Goal: Use online tool/utility: Utilize a website feature to perform a specific function

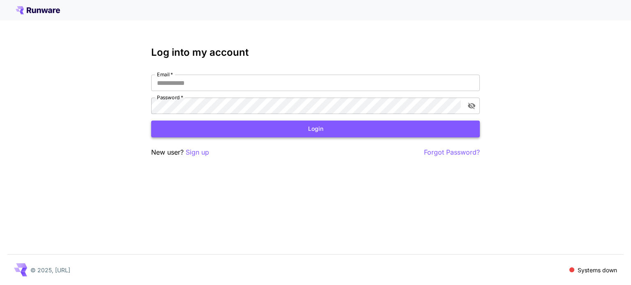
type input "**********"
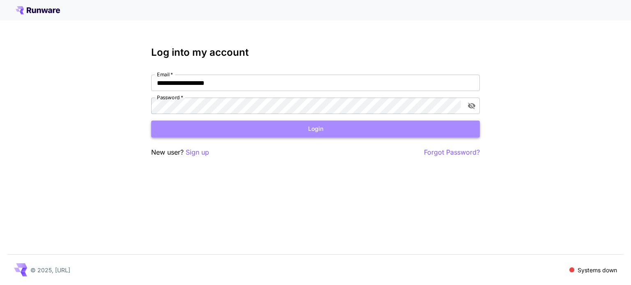
click at [330, 131] on button "Login" at bounding box center [315, 129] width 329 height 17
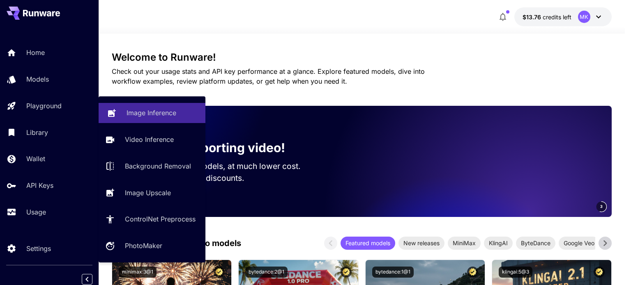
click at [136, 118] on p "Image Inference" at bounding box center [152, 113] width 50 height 10
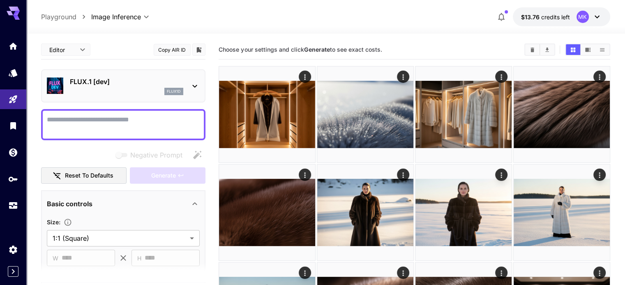
click at [198, 87] on icon at bounding box center [195, 86] width 10 height 10
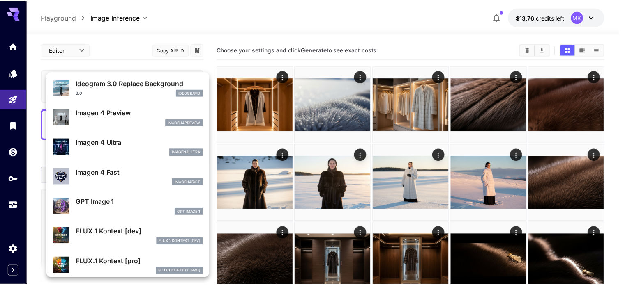
scroll to position [317, 0]
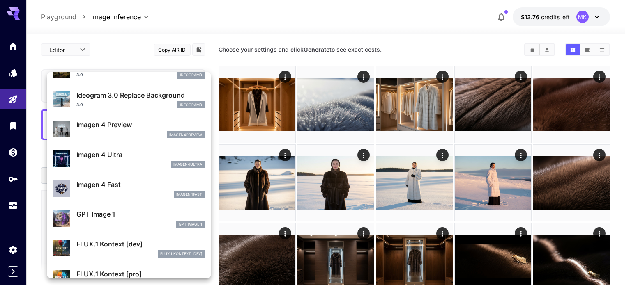
click at [110, 150] on p "Imagen 4 Ultra" at bounding box center [140, 155] width 128 height 10
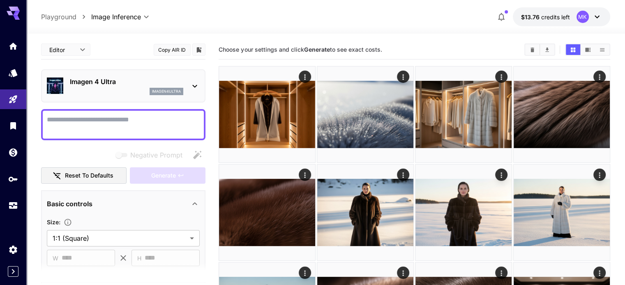
click at [108, 124] on textarea "Negative Prompt" at bounding box center [123, 125] width 153 height 20
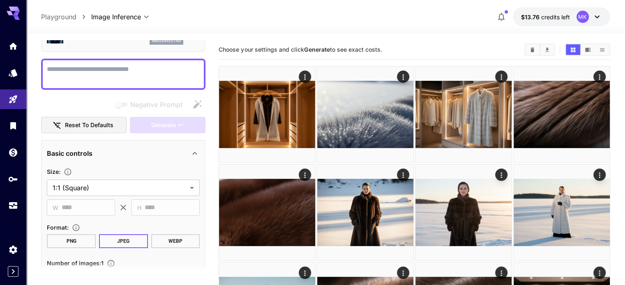
scroll to position [82, 0]
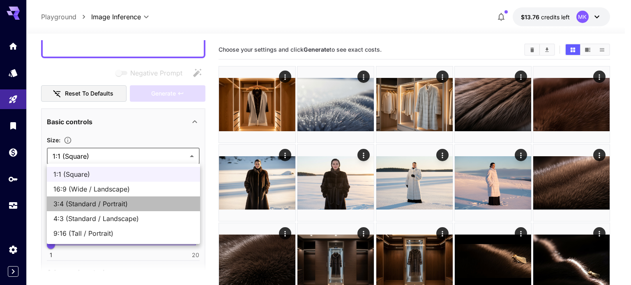
click at [109, 203] on span "3:4 (Standard / Portrait)" at bounding box center [123, 204] width 140 height 10
type input "**********"
type input "***"
type input "****"
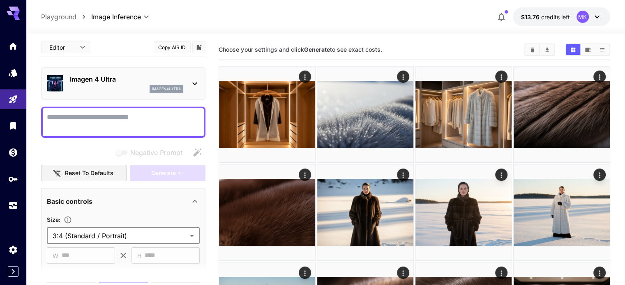
scroll to position [2, 0]
click at [87, 131] on textarea "Negative Prompt" at bounding box center [123, 123] width 153 height 20
paste textarea "**********"
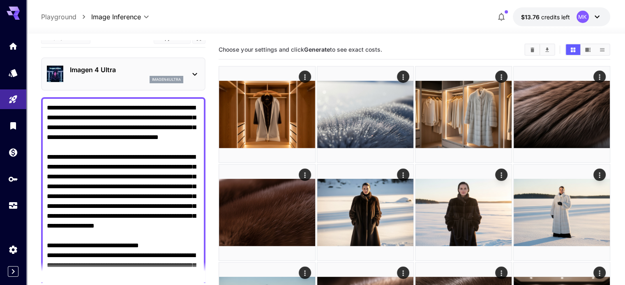
scroll to position [0, 0]
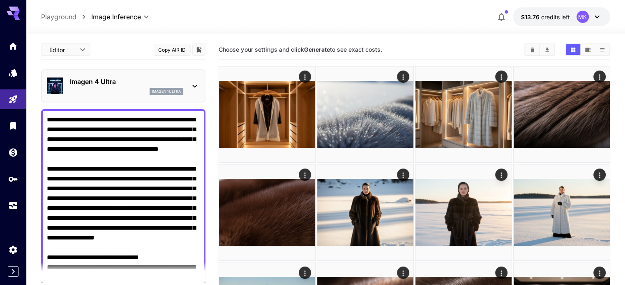
type textarea "**********"
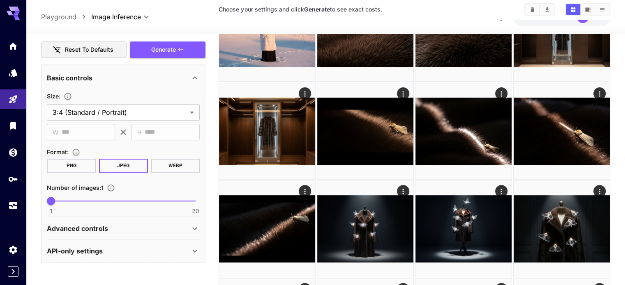
scroll to position [288, 0]
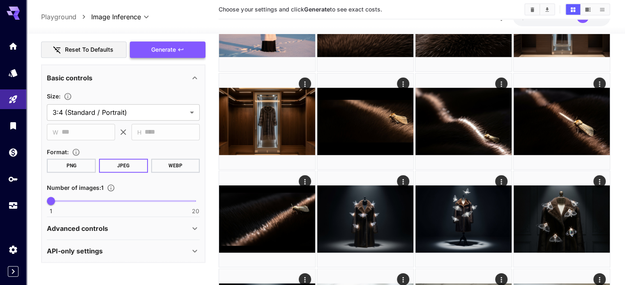
click at [179, 53] on button "Generate" at bounding box center [168, 49] width 76 height 17
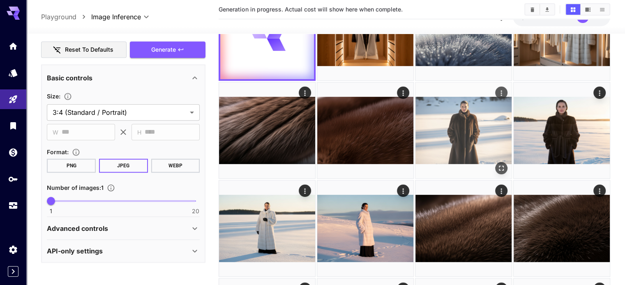
scroll to position [0, 0]
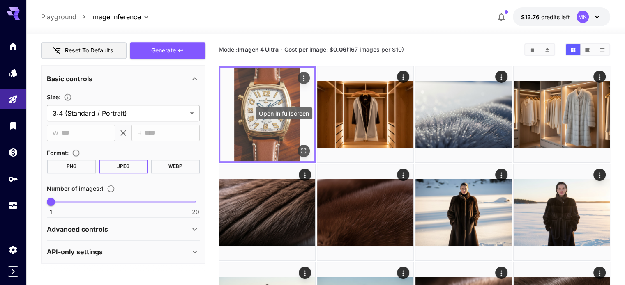
click at [299, 147] on icon "Open in fullscreen" at bounding box center [303, 151] width 8 height 8
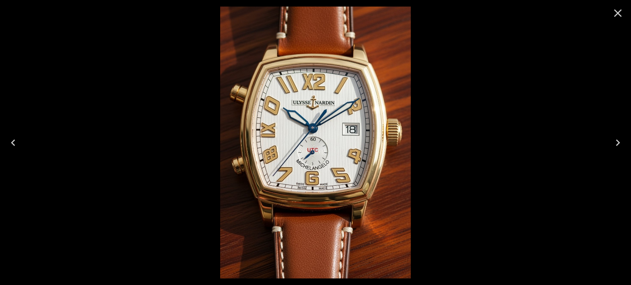
click at [616, 11] on icon "Close" at bounding box center [618, 13] width 8 height 8
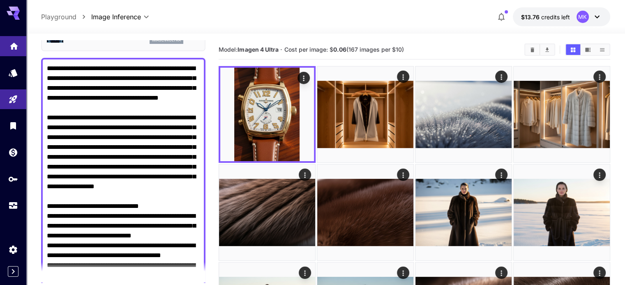
scroll to position [34, 0]
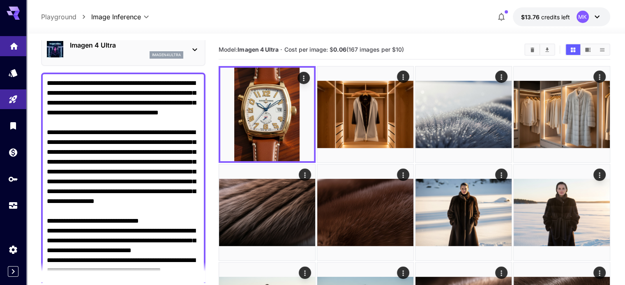
drag, startPoint x: 166, startPoint y: 210, endPoint x: 26, endPoint y: 45, distance: 216.5
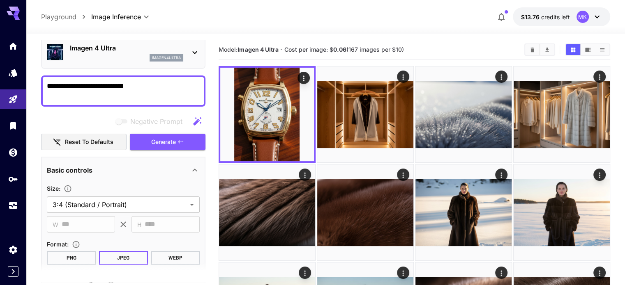
paste textarea "**********"
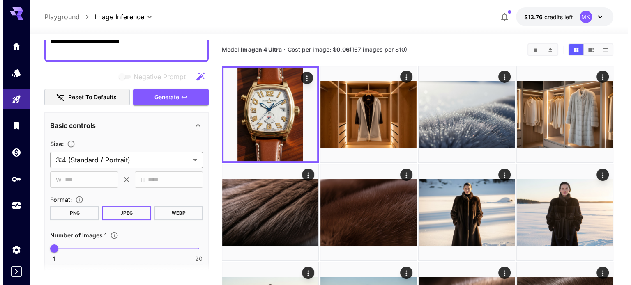
scroll to position [53, 0]
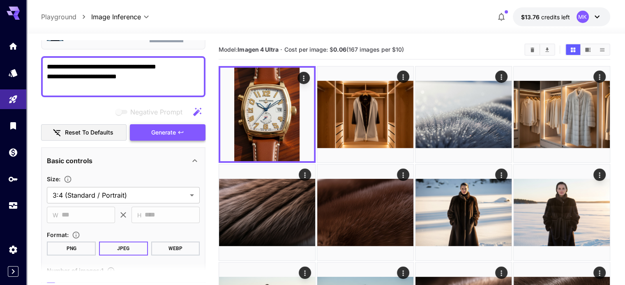
type textarea "**********"
click at [161, 134] on span "Generate" at bounding box center [163, 133] width 25 height 10
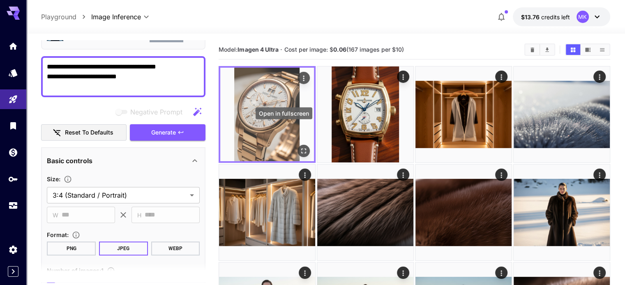
click at [299, 147] on icon "Open in fullscreen" at bounding box center [303, 151] width 8 height 8
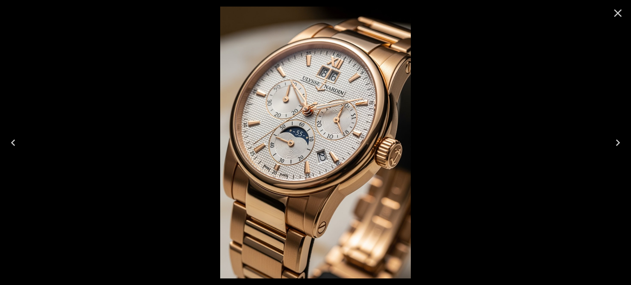
scroll to position [53, 0]
click at [621, 12] on icon "Close" at bounding box center [617, 13] width 13 height 13
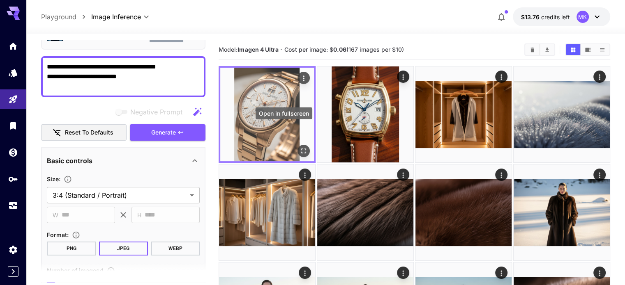
click at [299, 147] on icon "Open in fullscreen" at bounding box center [303, 151] width 8 height 8
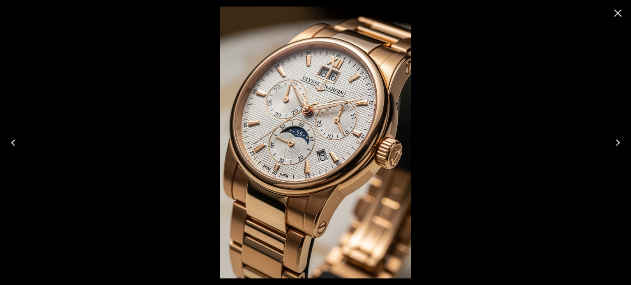
click at [616, 13] on icon "Close" at bounding box center [617, 13] width 13 height 13
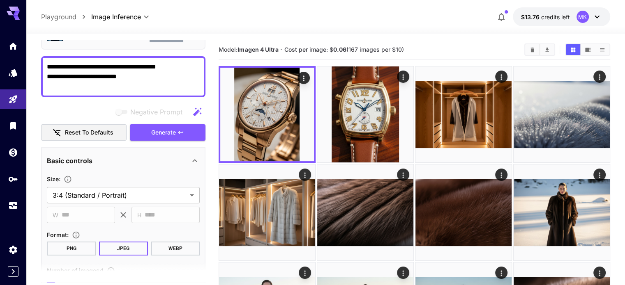
click at [172, 89] on textarea "**********" at bounding box center [123, 77] width 153 height 30
drag, startPoint x: 74, startPoint y: 74, endPoint x: 39, endPoint y: 53, distance: 40.7
paste textarea "**********"
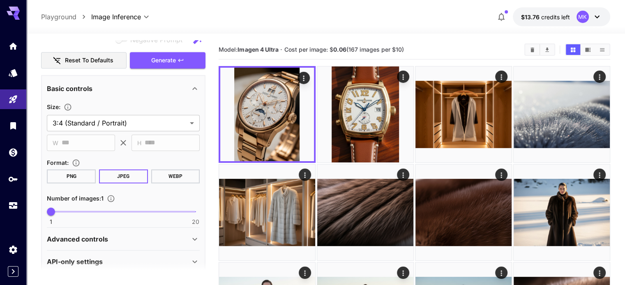
scroll to position [608, 0]
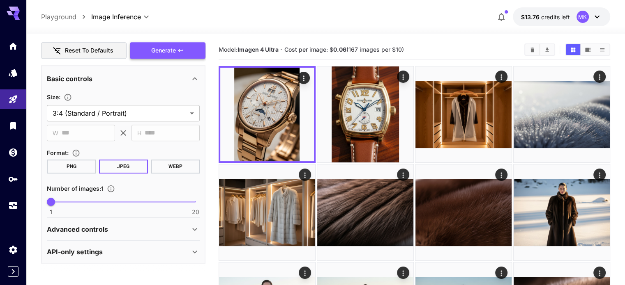
click at [184, 53] on button "Generate" at bounding box center [168, 50] width 76 height 17
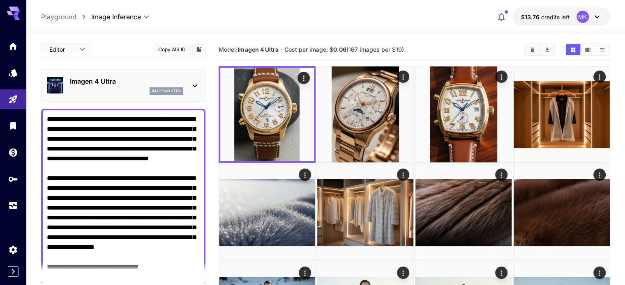
scroll to position [0, 0]
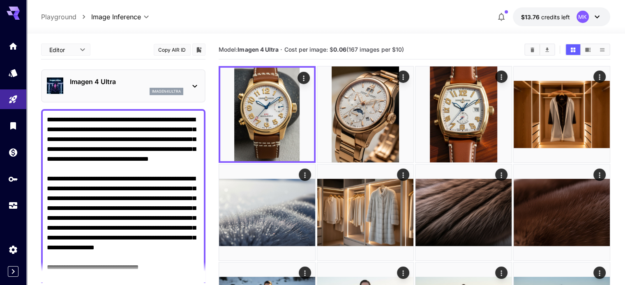
drag, startPoint x: 154, startPoint y: 212, endPoint x: 0, endPoint y: 2, distance: 260.7
paste textarea "**********"
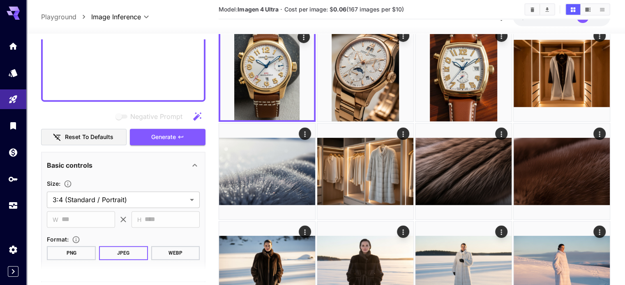
scroll to position [575, 0]
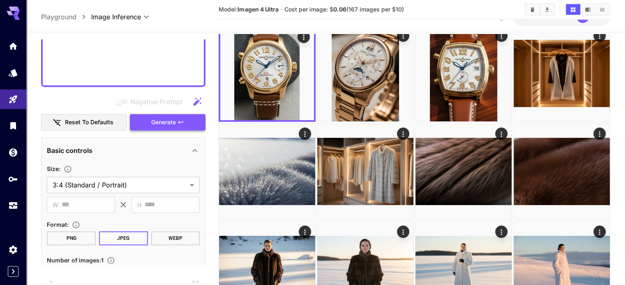
type textarea "**********"
click at [173, 118] on span "Generate" at bounding box center [163, 122] width 25 height 10
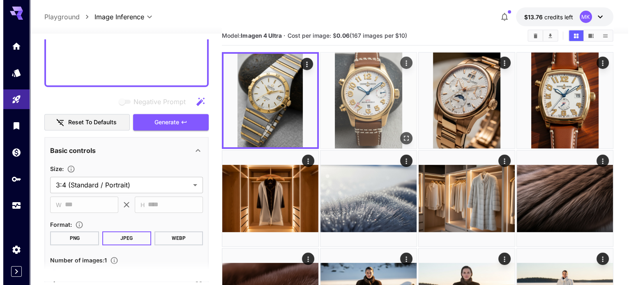
scroll to position [0, 0]
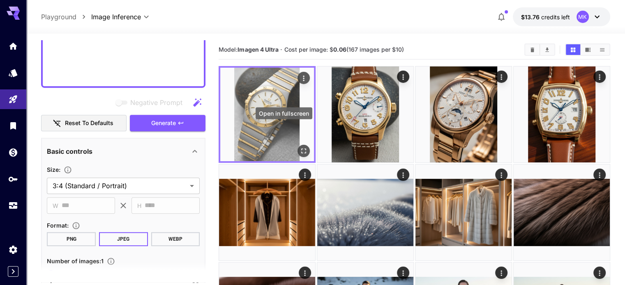
click at [299, 147] on icon "Open in fullscreen" at bounding box center [303, 151] width 8 height 8
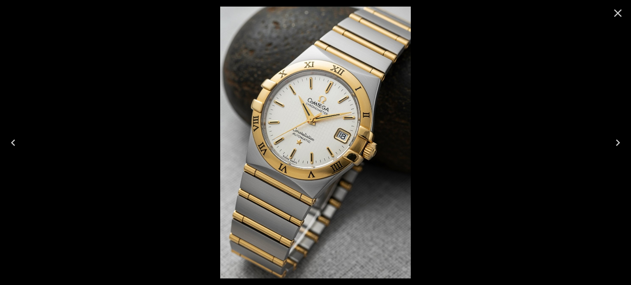
click at [618, 11] on icon "Close" at bounding box center [617, 13] width 13 height 13
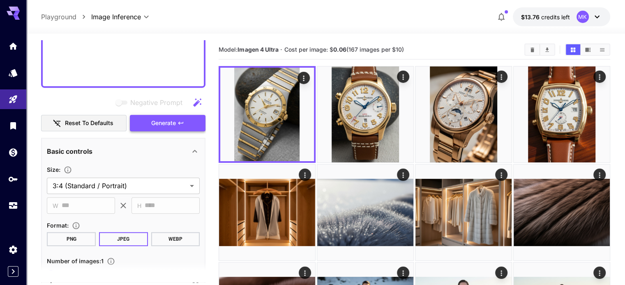
click at [167, 122] on span "Generate" at bounding box center [163, 123] width 25 height 10
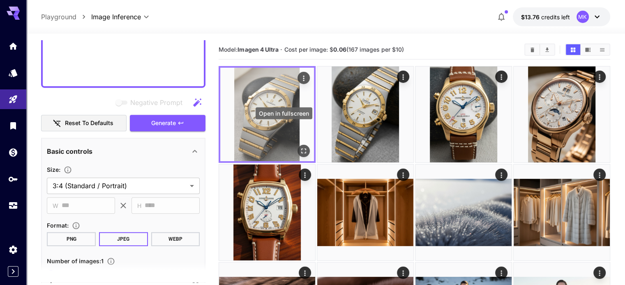
click at [299, 147] on icon "Open in fullscreen" at bounding box center [303, 151] width 8 height 8
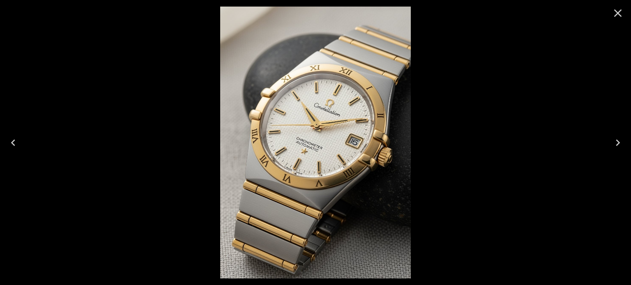
scroll to position [575, 0]
click at [616, 140] on icon "Next" at bounding box center [618, 143] width 4 height 7
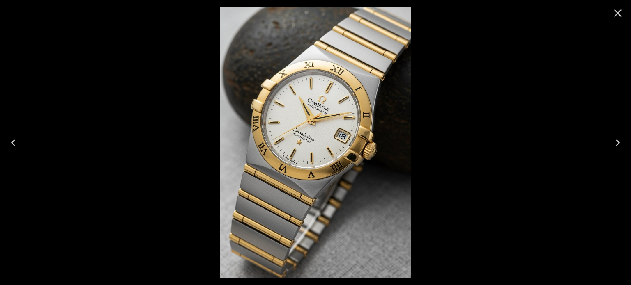
click at [619, 9] on icon "Close" at bounding box center [617, 13] width 13 height 13
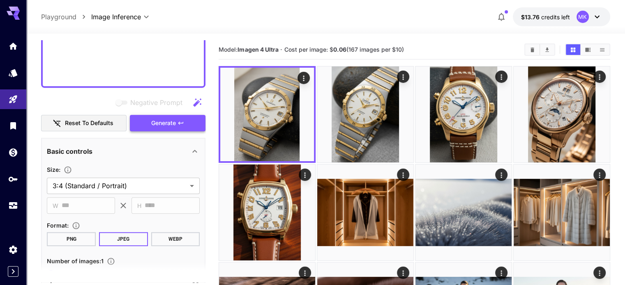
click at [164, 120] on span "Generate" at bounding box center [163, 123] width 25 height 10
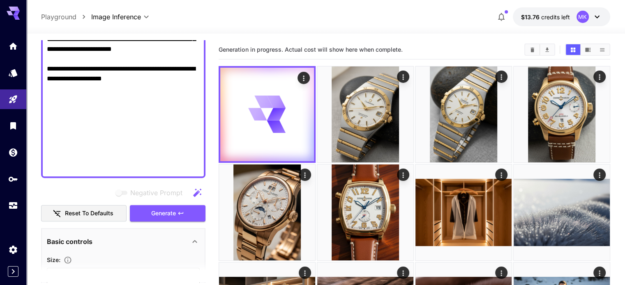
scroll to position [483, 0]
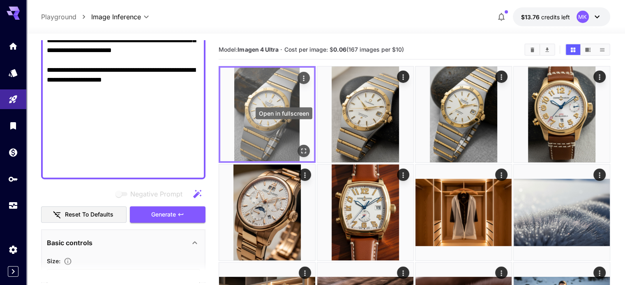
click at [299, 147] on icon "Open in fullscreen" at bounding box center [303, 151] width 8 height 8
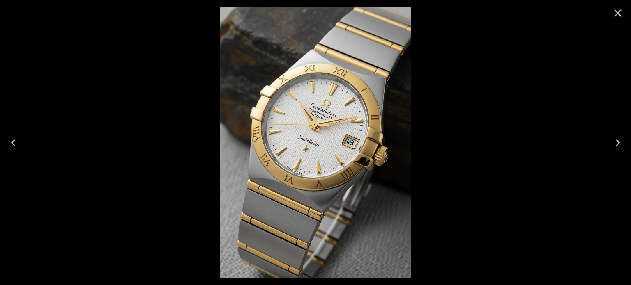
click at [619, 138] on icon "Next" at bounding box center [617, 142] width 13 height 13
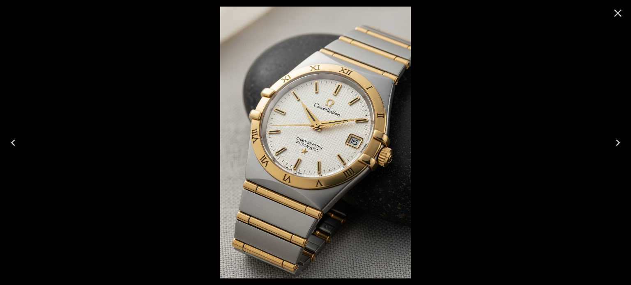
click at [619, 138] on icon "Next" at bounding box center [617, 142] width 13 height 13
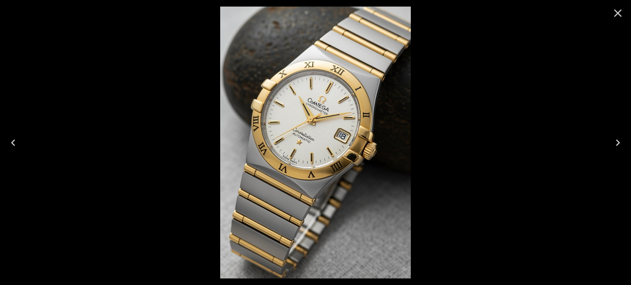
click at [619, 14] on icon "Close" at bounding box center [618, 13] width 8 height 8
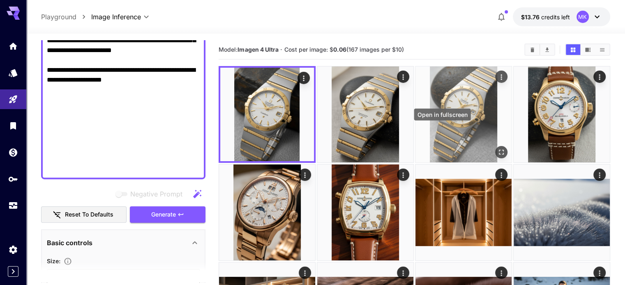
click at [497, 148] on icon "Open in fullscreen" at bounding box center [501, 152] width 8 height 8
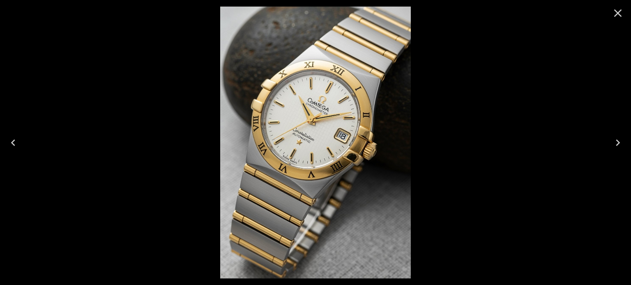
click at [614, 13] on icon "Close" at bounding box center [617, 13] width 13 height 13
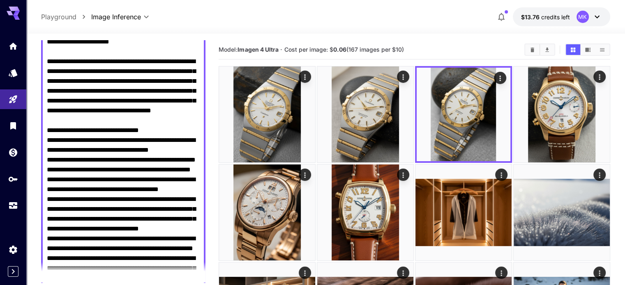
scroll to position [0, 0]
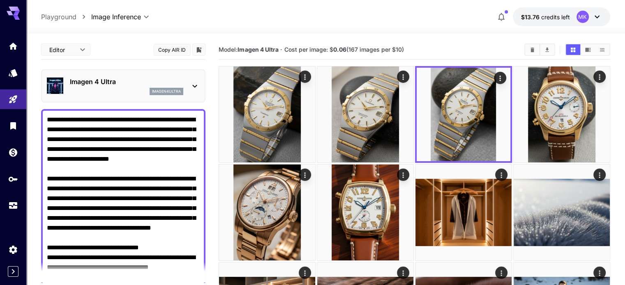
drag, startPoint x: 181, startPoint y: 168, endPoint x: 32, endPoint y: 11, distance: 216.7
paste textarea "**********"
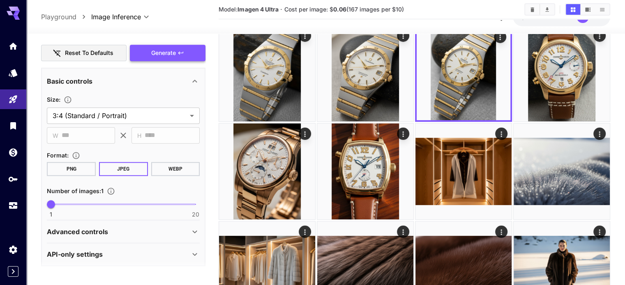
scroll to position [579, 0]
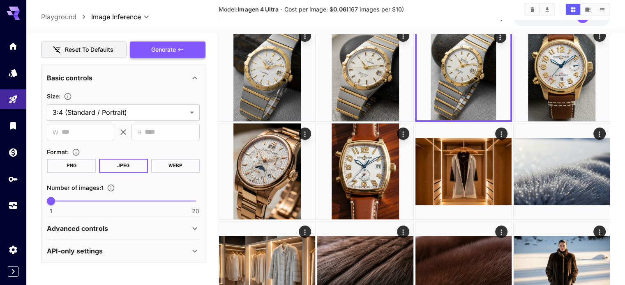
type textarea "**********"
click at [173, 48] on span "Generate" at bounding box center [163, 50] width 25 height 10
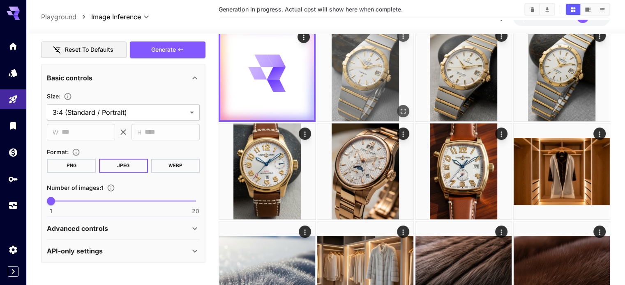
scroll to position [0, 0]
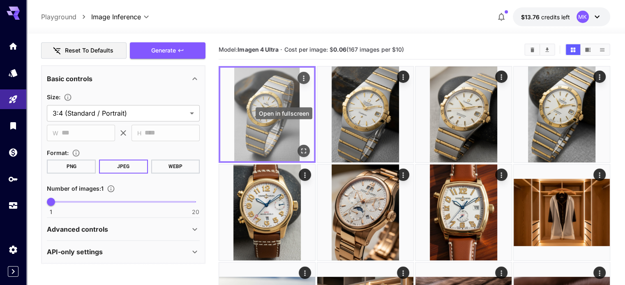
click at [299, 147] on icon "Open in fullscreen" at bounding box center [303, 151] width 8 height 8
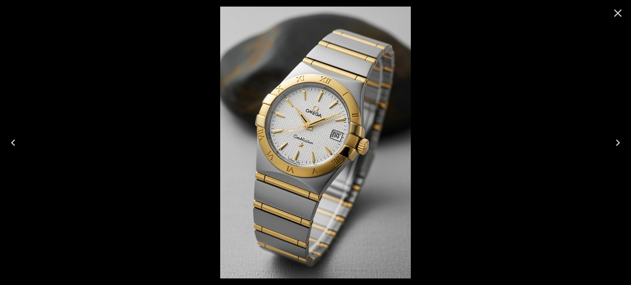
click at [619, 12] on icon "Close" at bounding box center [618, 13] width 8 height 8
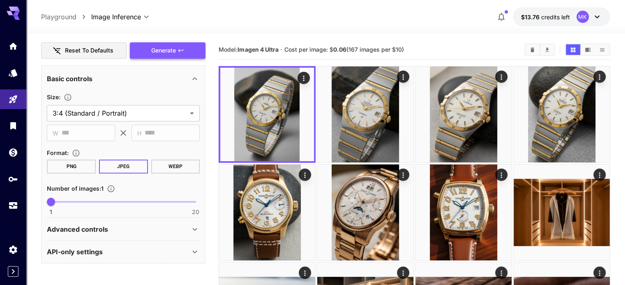
click at [163, 46] on span "Generate" at bounding box center [163, 51] width 25 height 10
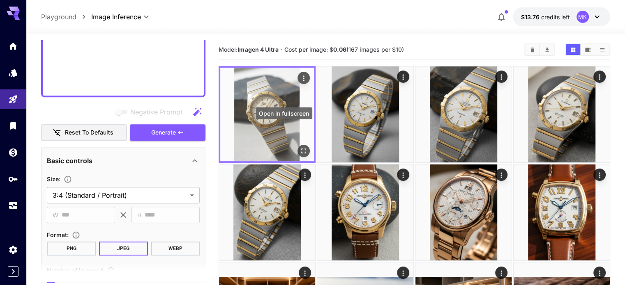
click at [299, 147] on icon "Open in fullscreen" at bounding box center [303, 151] width 8 height 8
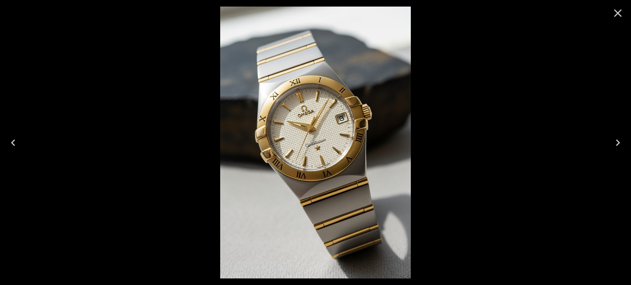
click at [619, 140] on icon "Next" at bounding box center [617, 142] width 13 height 13
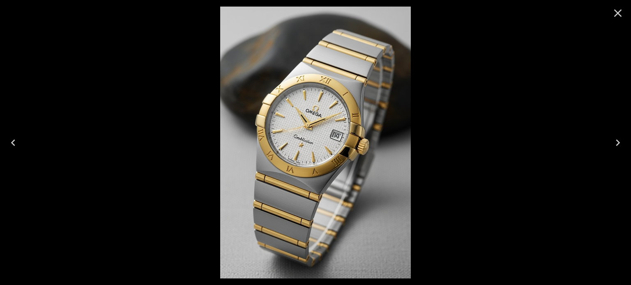
click at [619, 140] on icon "Next" at bounding box center [617, 142] width 13 height 13
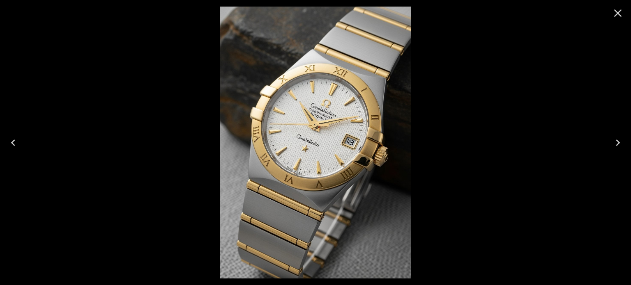
click at [619, 140] on icon "Next" at bounding box center [617, 142] width 13 height 13
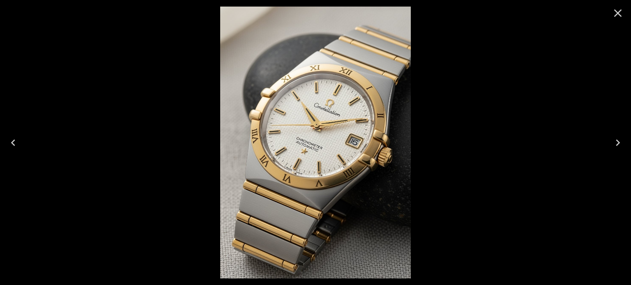
click at [619, 140] on icon "Next" at bounding box center [617, 142] width 13 height 13
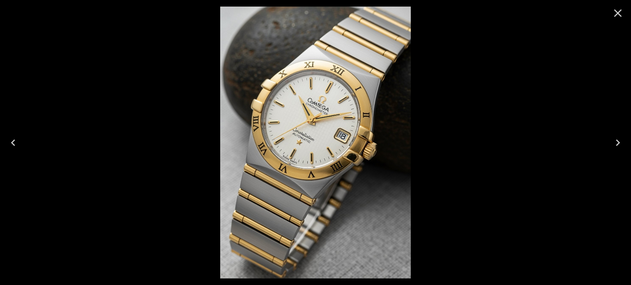
click at [613, 9] on icon "Close" at bounding box center [617, 13] width 13 height 13
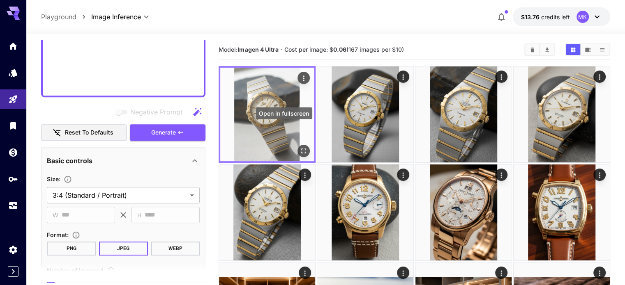
click at [299, 147] on icon "Open in fullscreen" at bounding box center [303, 151] width 8 height 8
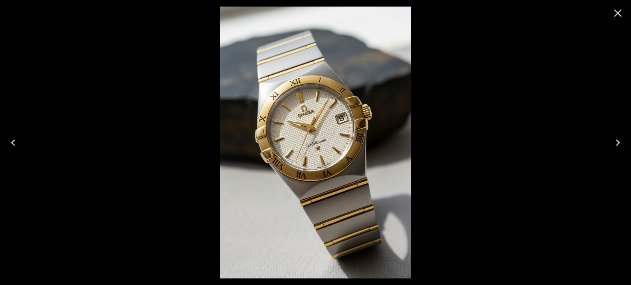
click at [616, 143] on icon "Next" at bounding box center [617, 142] width 13 height 13
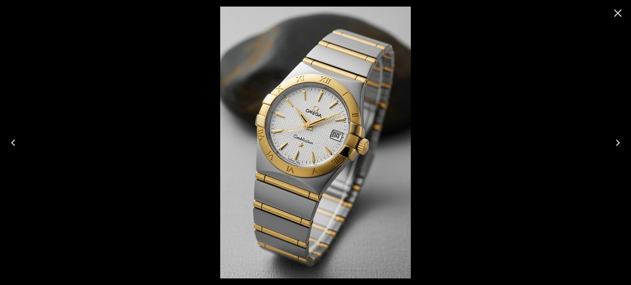
click at [616, 14] on icon "Close" at bounding box center [618, 13] width 8 height 8
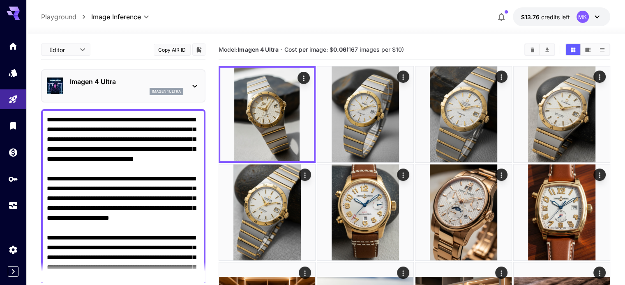
drag, startPoint x: 170, startPoint y: 90, endPoint x: 48, endPoint y: 118, distance: 125.2
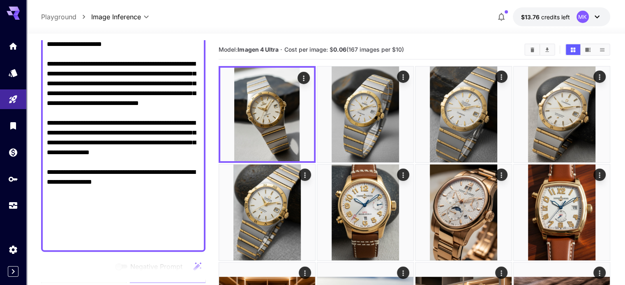
scroll to position [386, 0]
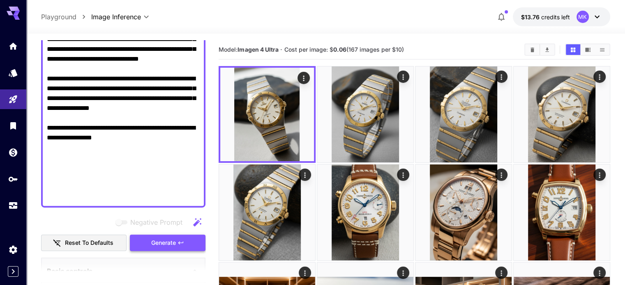
click at [176, 244] on span "Generate" at bounding box center [163, 243] width 25 height 10
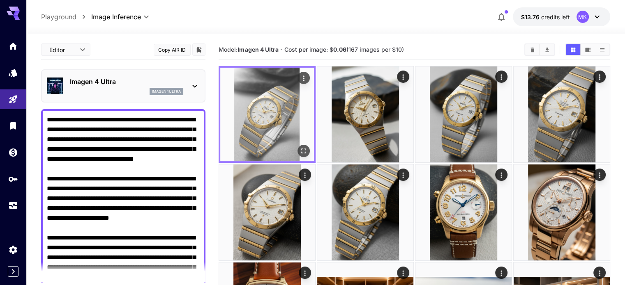
scroll to position [386, 0]
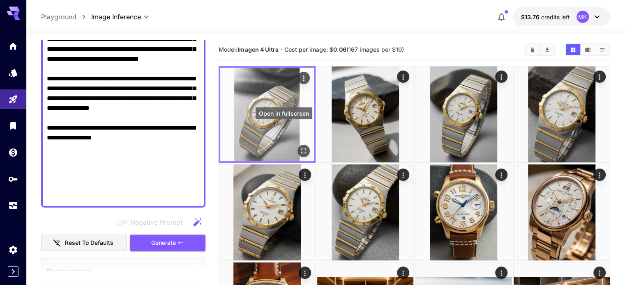
click at [301, 149] on icon "Open in fullscreen" at bounding box center [303, 151] width 5 height 5
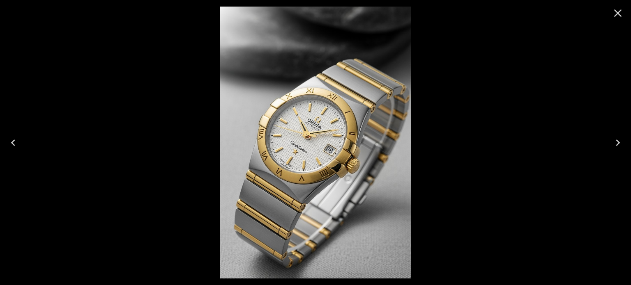
click at [616, 140] on icon "Next" at bounding box center [618, 143] width 4 height 7
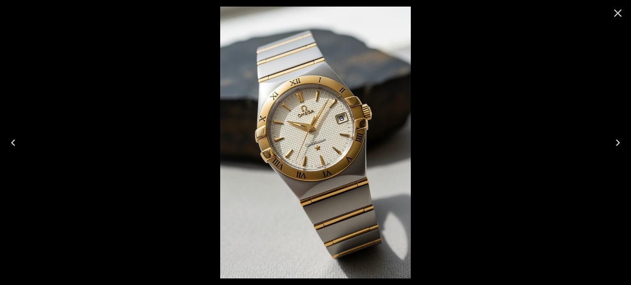
click at [616, 140] on icon "Next" at bounding box center [618, 143] width 4 height 7
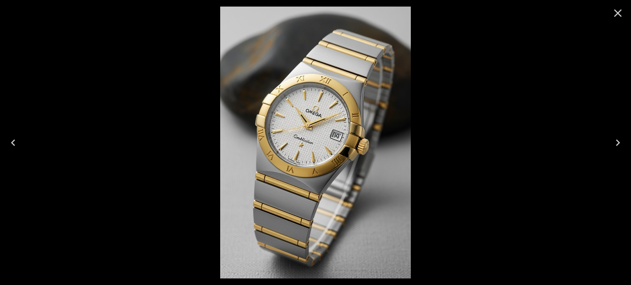
click at [616, 140] on icon "Next" at bounding box center [618, 143] width 4 height 7
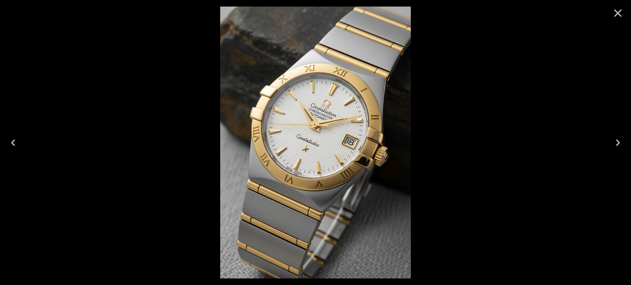
click at [618, 13] on icon "Close" at bounding box center [618, 13] width 8 height 8
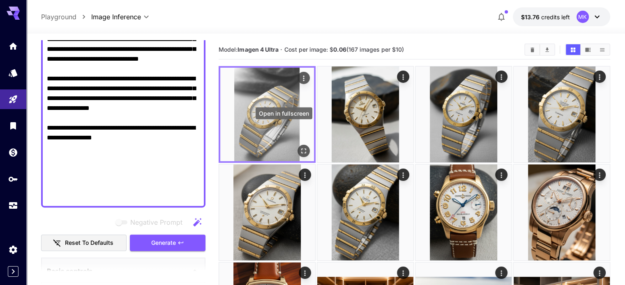
click at [301, 149] on icon "Open in fullscreen" at bounding box center [303, 151] width 5 height 5
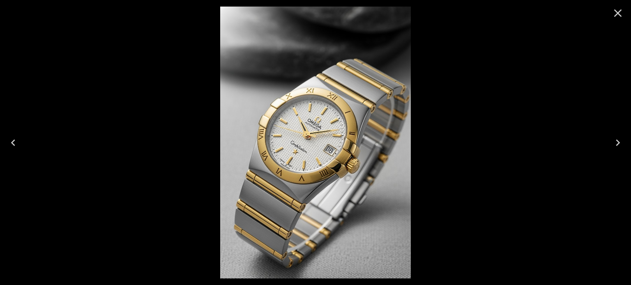
click at [617, 137] on icon "Next" at bounding box center [617, 142] width 13 height 13
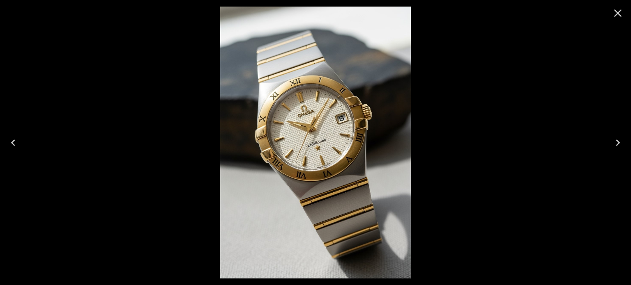
click at [617, 137] on icon "Next" at bounding box center [617, 142] width 13 height 13
